Goal: Transaction & Acquisition: Book appointment/travel/reservation

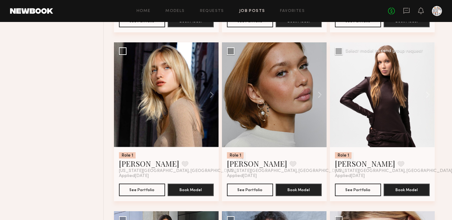
scroll to position [550, 0]
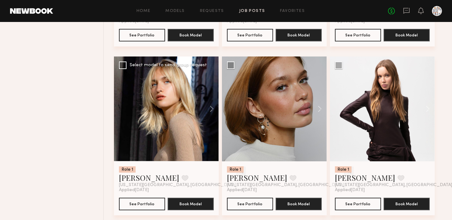
click at [181, 102] on div at bounding box center [166, 109] width 105 height 105
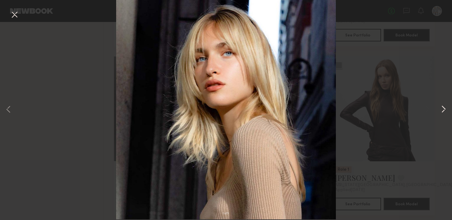
click at [444, 109] on button at bounding box center [444, 110] width 8 height 176
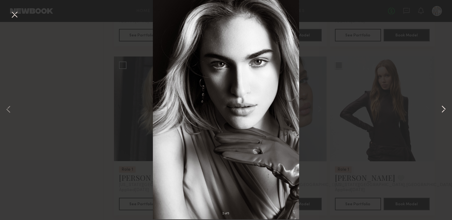
click at [444, 109] on button at bounding box center [444, 110] width 8 height 176
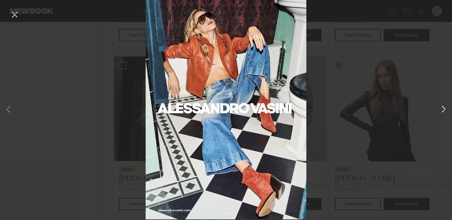
click at [444, 109] on button at bounding box center [444, 110] width 8 height 176
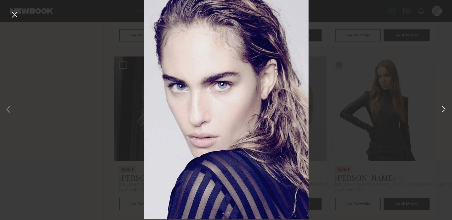
click at [444, 109] on button at bounding box center [444, 110] width 8 height 176
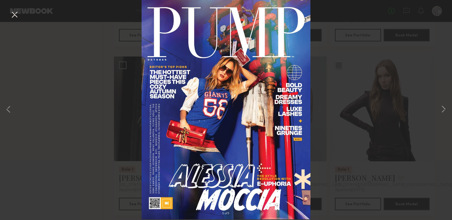
click at [13, 15] on button at bounding box center [14, 14] width 10 height 11
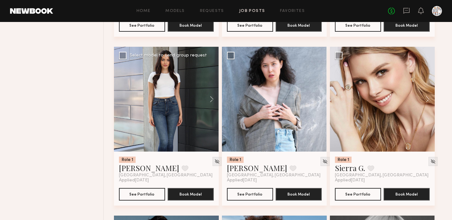
scroll to position [723, 0]
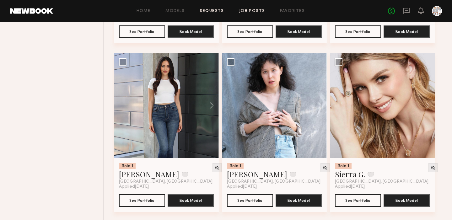
click at [214, 12] on link "Requests" at bounding box center [212, 11] width 24 height 4
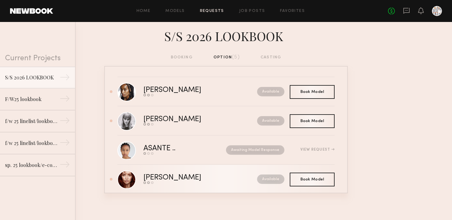
click at [160, 179] on div "[PERSON_NAME]" at bounding box center [187, 177] width 86 height 7
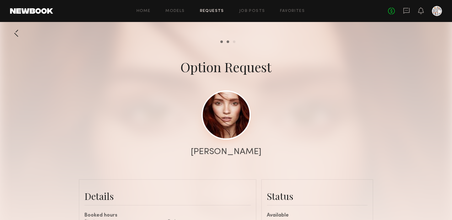
scroll to position [314, 0]
click at [232, 108] on link at bounding box center [226, 114] width 49 height 49
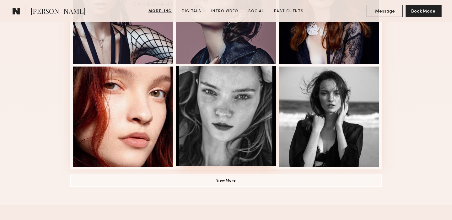
scroll to position [428, 0]
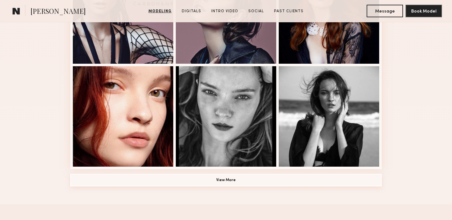
click at [227, 181] on button "View More" at bounding box center [226, 180] width 312 height 13
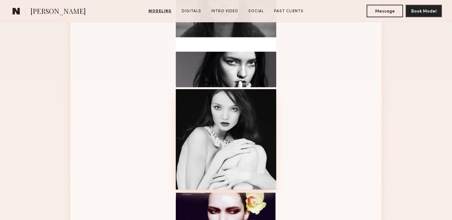
scroll to position [614, 0]
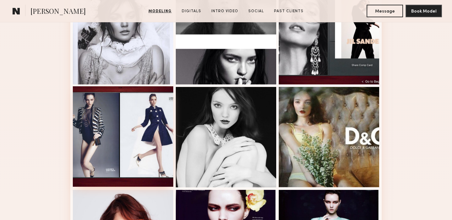
click at [153, 124] on div at bounding box center [123, 136] width 101 height 101
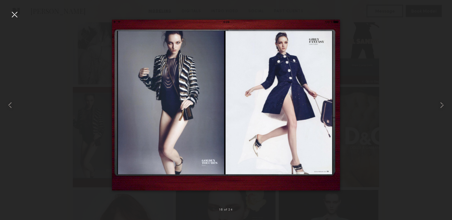
click at [17, 15] on div at bounding box center [14, 14] width 10 height 10
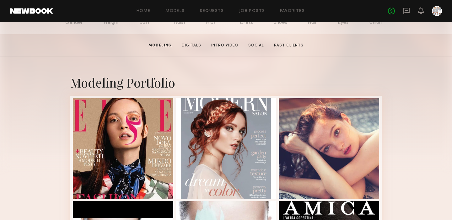
scroll to position [68, 0]
